Goal: Information Seeking & Learning: Learn about a topic

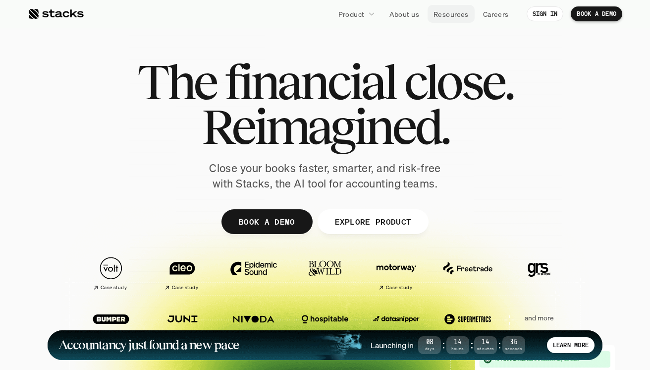
click at [456, 17] on p "Resources" at bounding box center [450, 14] width 35 height 10
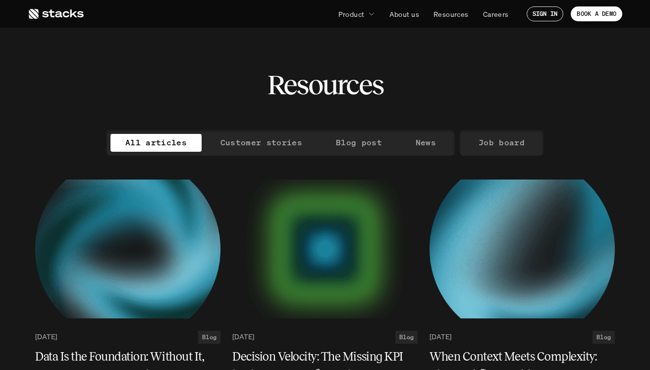
scroll to position [1478, 0]
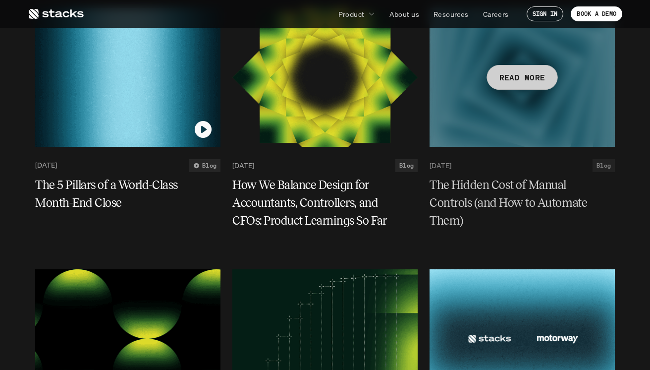
click at [527, 199] on h5 "The Hidden Cost of Manual Controls (and How to Automate Them)" at bounding box center [516, 203] width 173 height 54
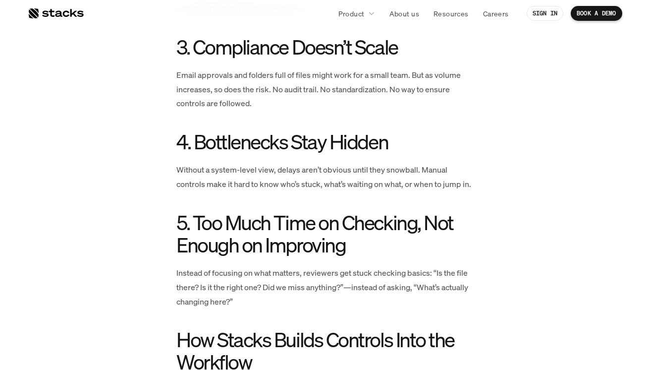
scroll to position [797, 0]
